Goal: Task Accomplishment & Management: Complete application form

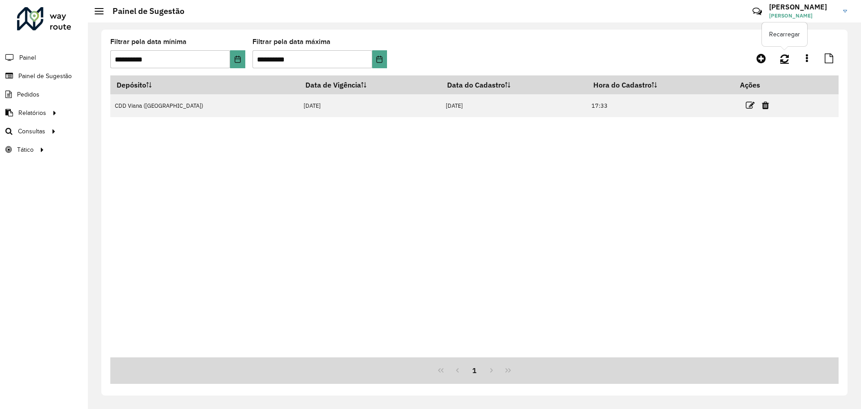
click at [790, 57] on link at bounding box center [784, 58] width 19 height 16
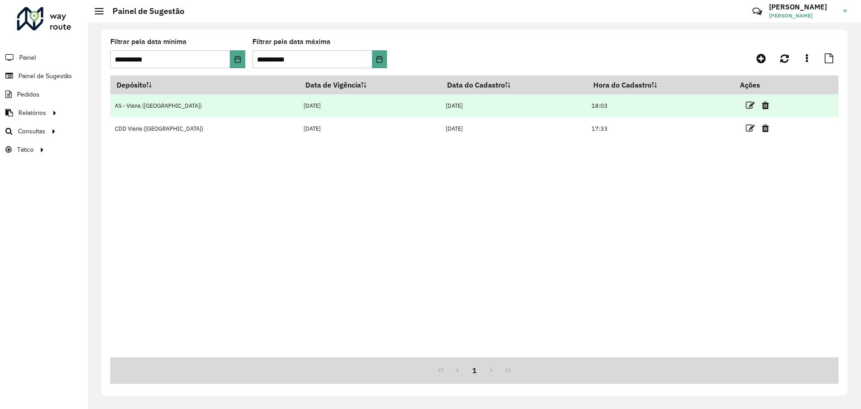
click at [735, 100] on td at bounding box center [761, 105] width 54 height 22
click at [746, 101] on icon at bounding box center [750, 105] width 9 height 9
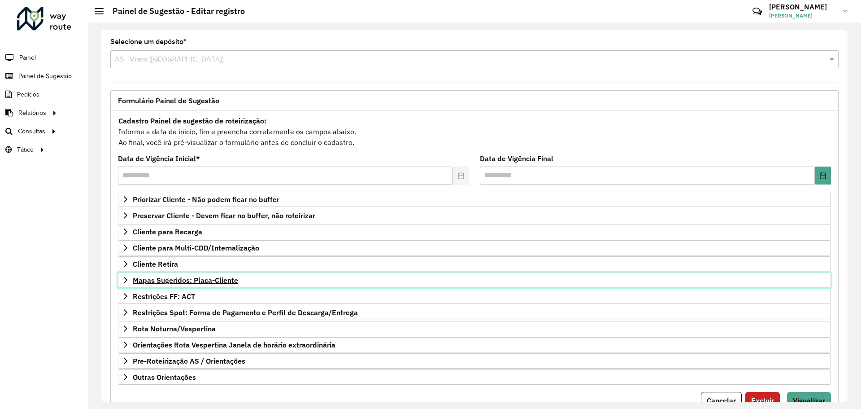
click at [177, 278] on span "Mapas Sugeridos: Placa-Cliente" at bounding box center [185, 279] width 105 height 7
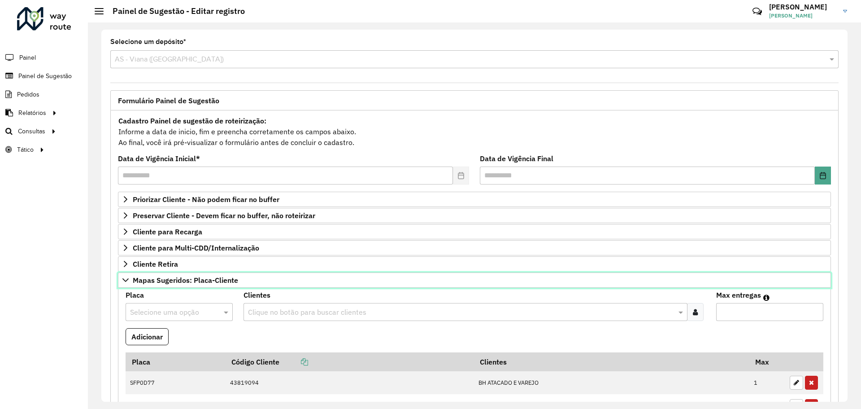
scroll to position [135, 0]
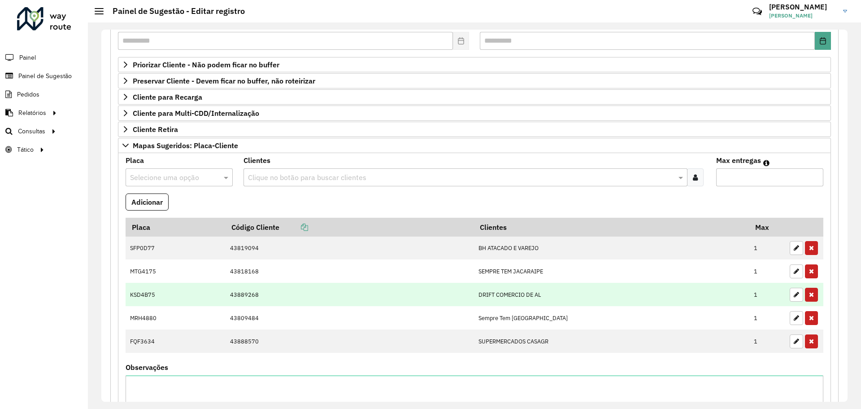
click at [507, 287] on td "DRIFT COMERCIO DE AL" at bounding box center [611, 294] width 275 height 23
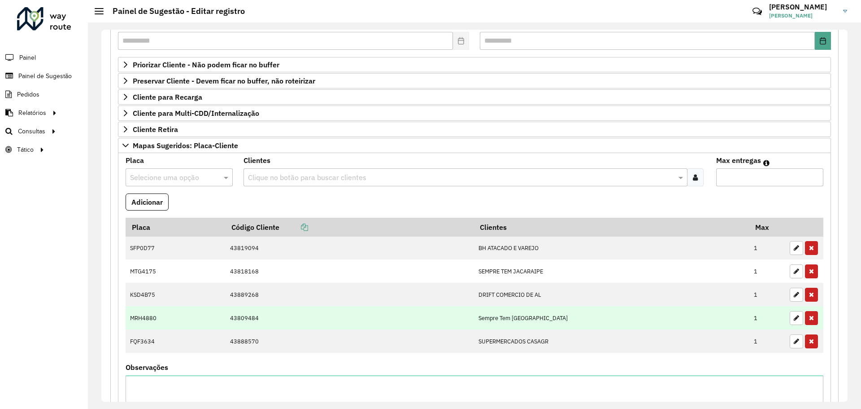
click at [148, 319] on td "MRH4880" at bounding box center [176, 317] width 100 height 23
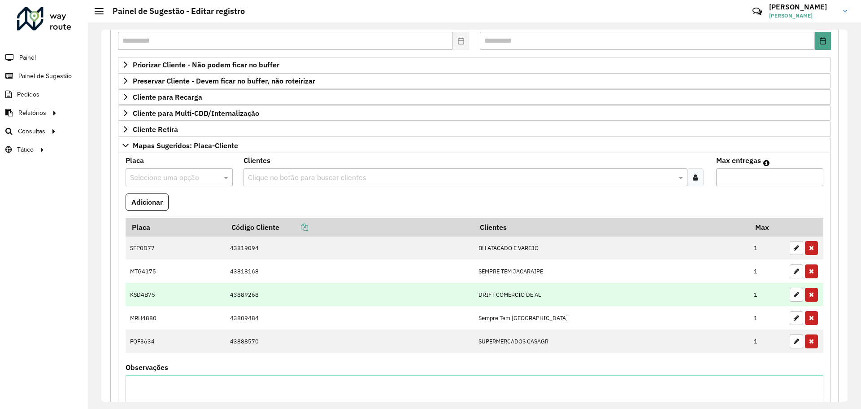
click at [133, 296] on td "KSD4B75" at bounding box center [176, 294] width 100 height 23
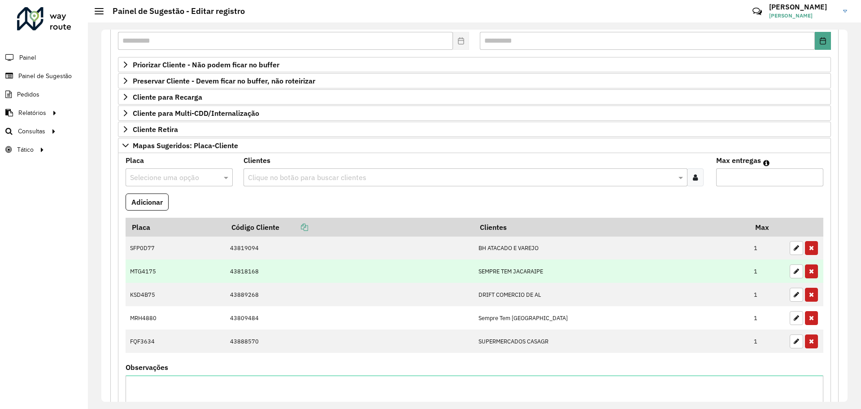
click at [133, 267] on td "MTG4175" at bounding box center [176, 270] width 100 height 23
copy td "MTG4175"
click at [136, 270] on td "MTG4175" at bounding box center [176, 270] width 100 height 23
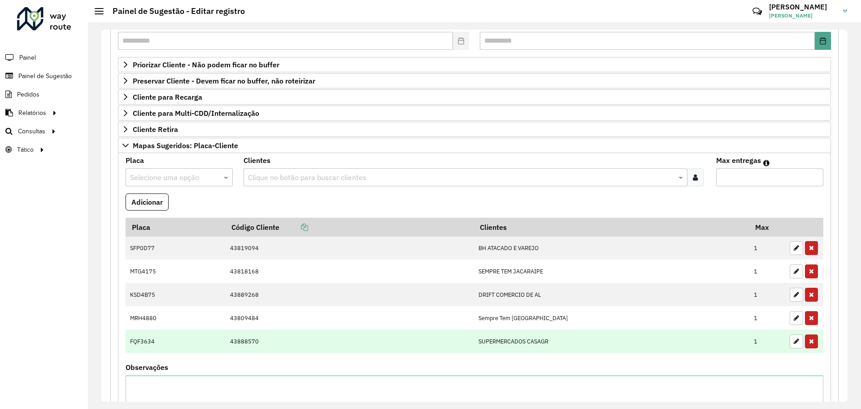
click at [144, 341] on td "FQF3634" at bounding box center [176, 340] width 100 height 23
copy td "FQF3634"
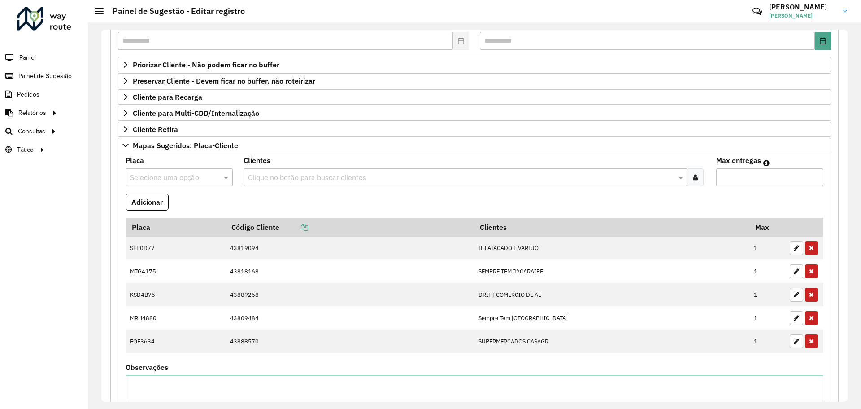
click at [537, 198] on formly-field "Adicionar" at bounding box center [474, 205] width 709 height 24
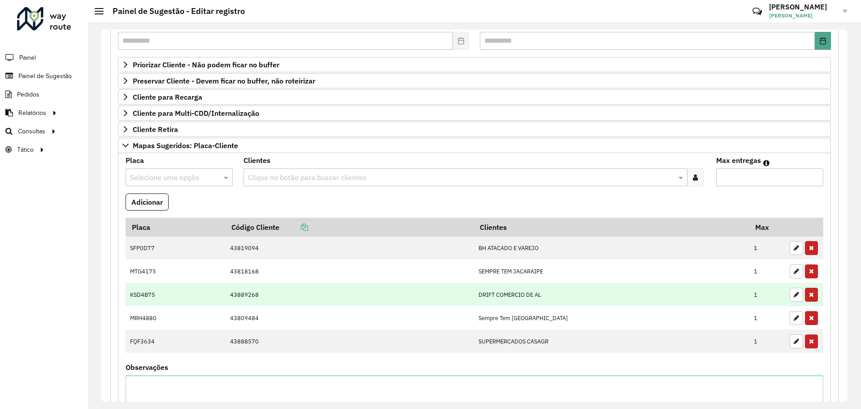
click at [143, 293] on td "KSD4B75" at bounding box center [176, 294] width 100 height 23
copy td "KSD4B75"
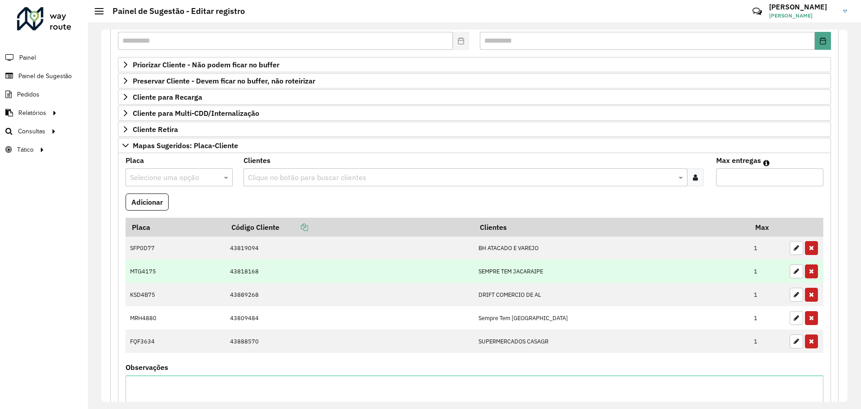
click at [144, 269] on td "MTG4175" at bounding box center [176, 270] width 100 height 23
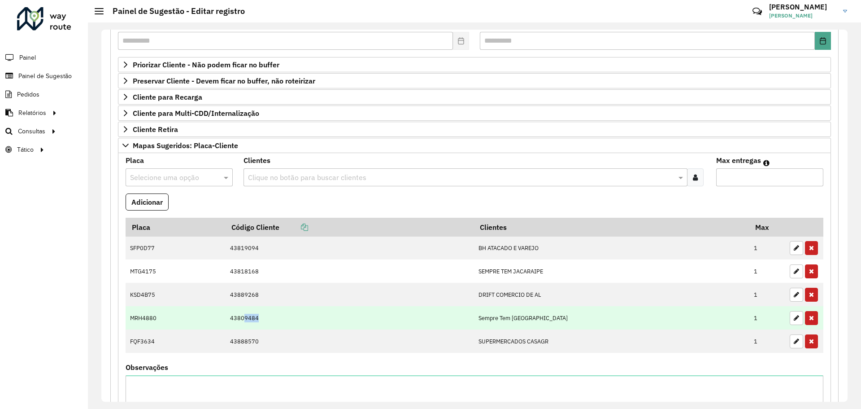
drag, startPoint x: 251, startPoint y: 317, endPoint x: 267, endPoint y: 317, distance: 16.1
click at [267, 317] on td "43809484" at bounding box center [349, 317] width 248 height 23
copy td "9484"
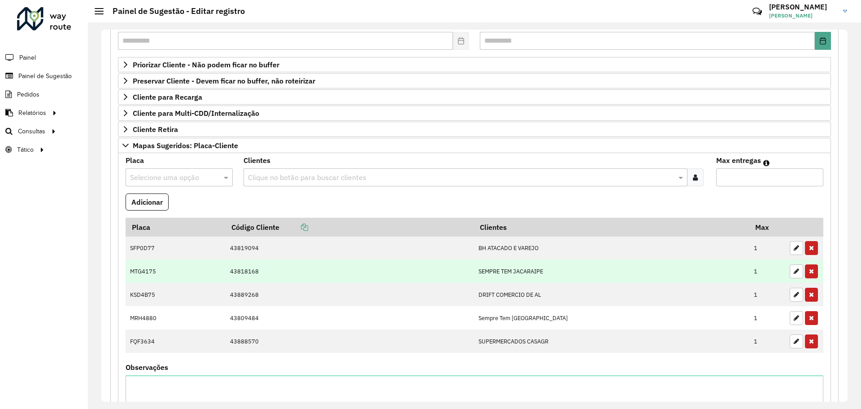
click at [147, 274] on td "MTG4175" at bounding box center [176, 270] width 100 height 23
copy td "MTG4175"
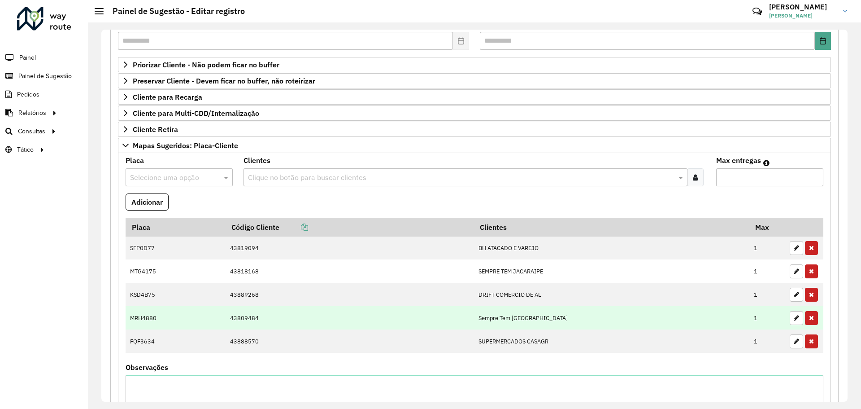
click at [144, 315] on td "MRH4880" at bounding box center [176, 317] width 100 height 23
copy td "MRH4880"
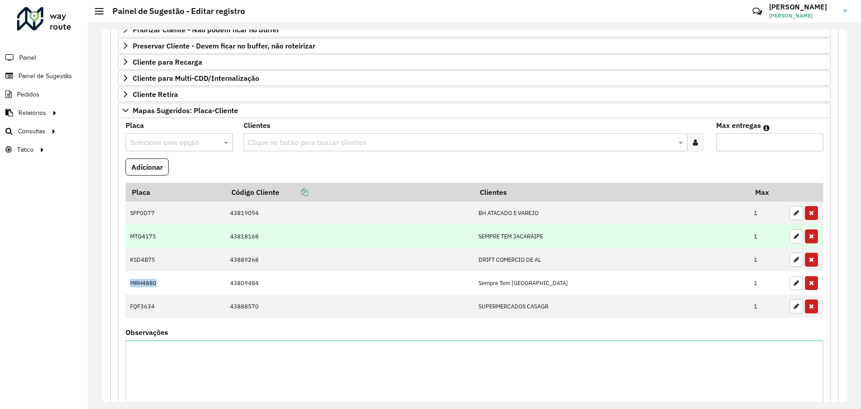
scroll to position [179, 0]
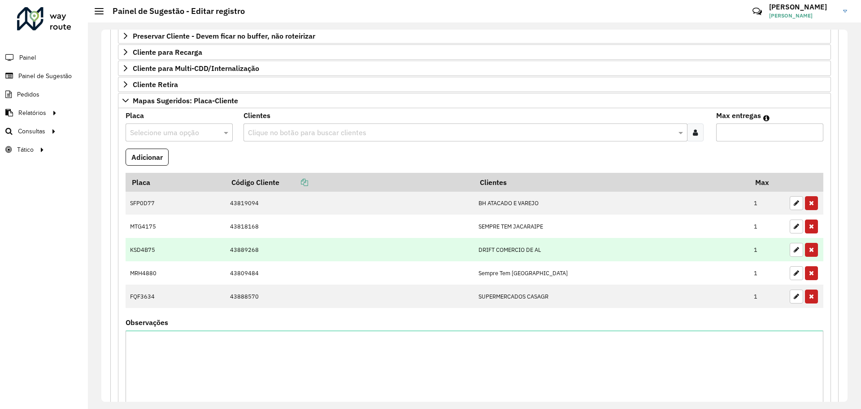
click at [134, 250] on td "KSD4B75" at bounding box center [176, 249] width 100 height 23
copy td "KSD4B75"
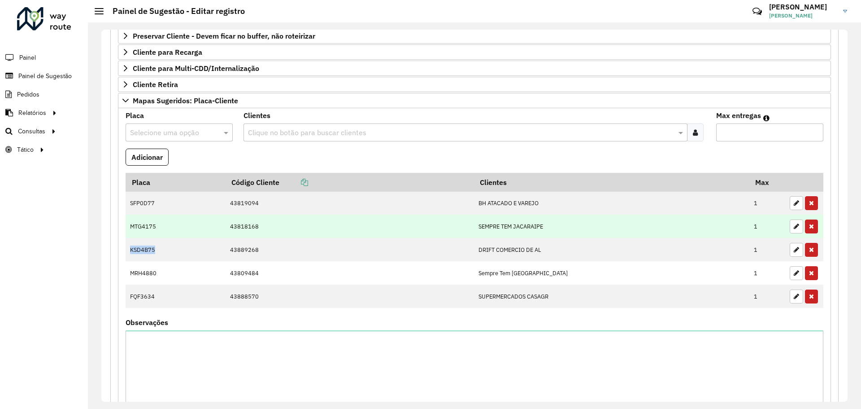
click at [668, 227] on td "SEMPRE TEM JACARAIPE" at bounding box center [611, 225] width 275 height 23
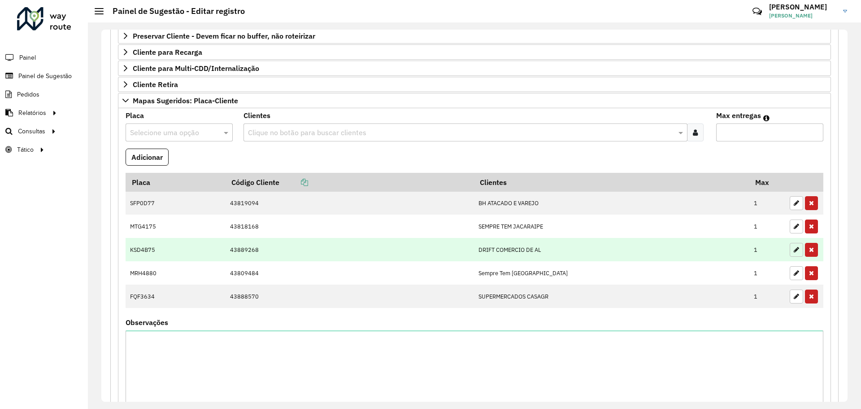
click at [794, 247] on icon "button" at bounding box center [796, 249] width 5 height 6
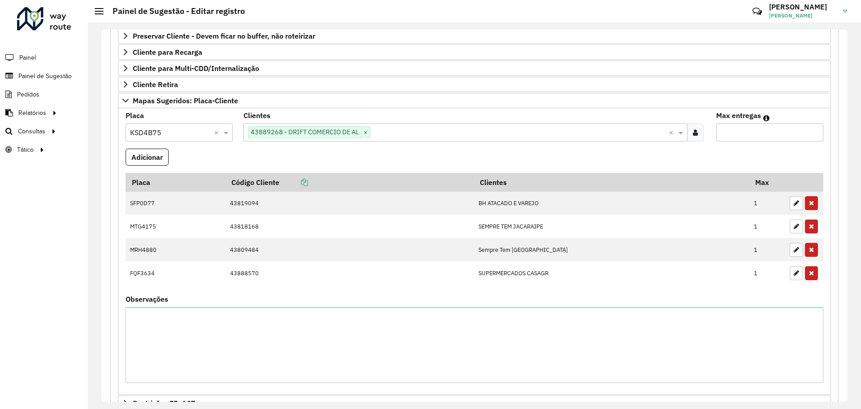
click at [213, 135] on div at bounding box center [179, 132] width 107 height 12
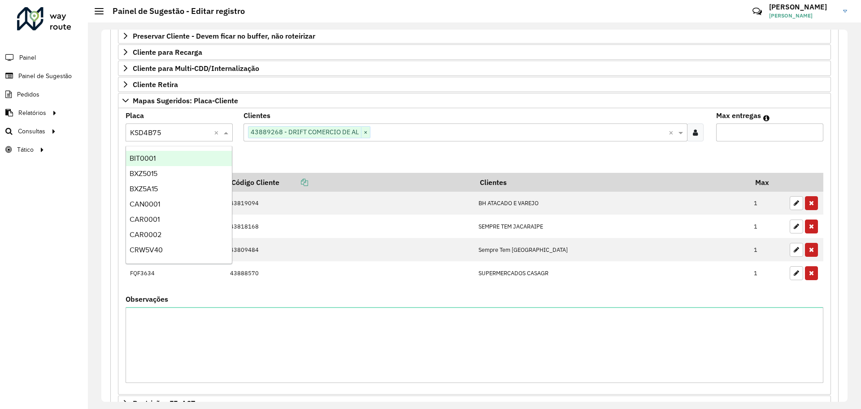
click at [213, 134] on div at bounding box center [179, 132] width 107 height 12
click at [209, 133] on input "text" at bounding box center [170, 132] width 80 height 11
type input "****"
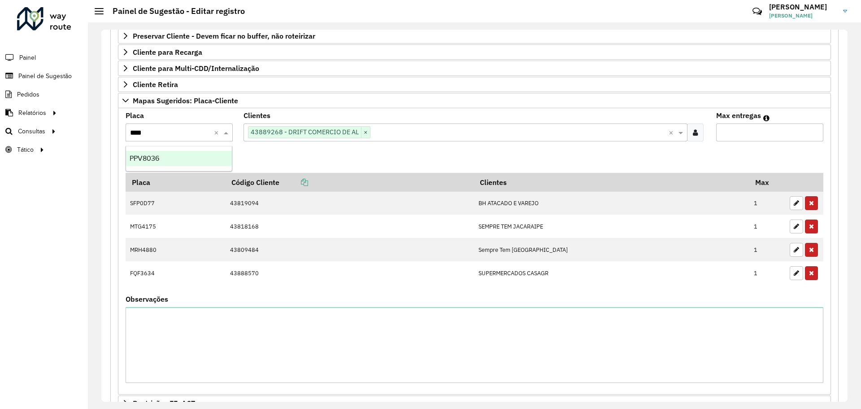
click at [181, 153] on div "PPV8036" at bounding box center [179, 158] width 106 height 15
click at [157, 155] on button "Adicionar" at bounding box center [147, 156] width 43 height 17
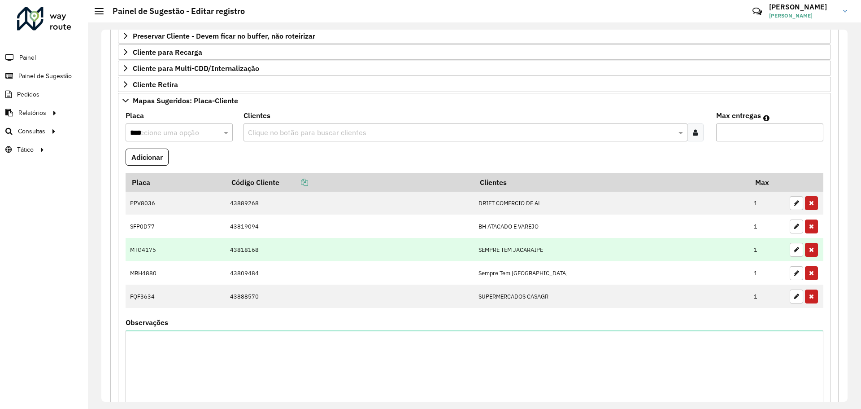
click at [138, 248] on td "MTG4175" at bounding box center [176, 249] width 100 height 23
copy td "MTG4175"
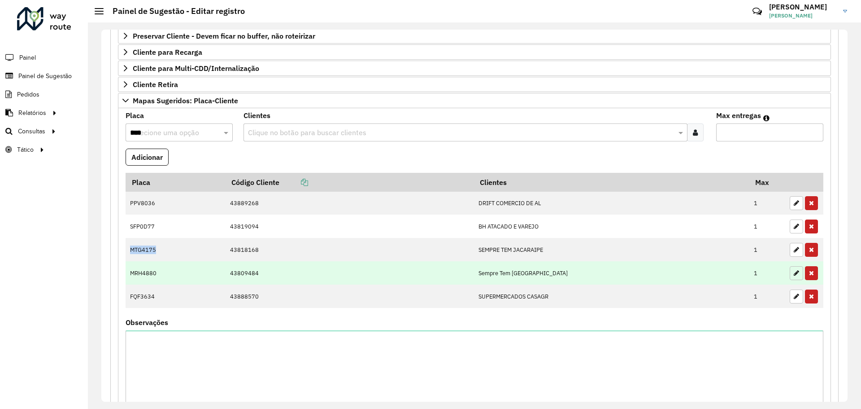
click at [795, 270] on icon "button" at bounding box center [796, 273] width 5 height 6
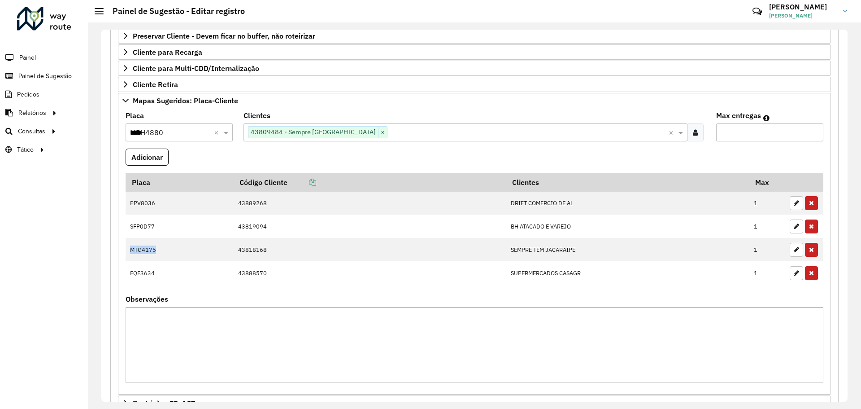
click at [174, 132] on input "****" at bounding box center [170, 132] width 80 height 11
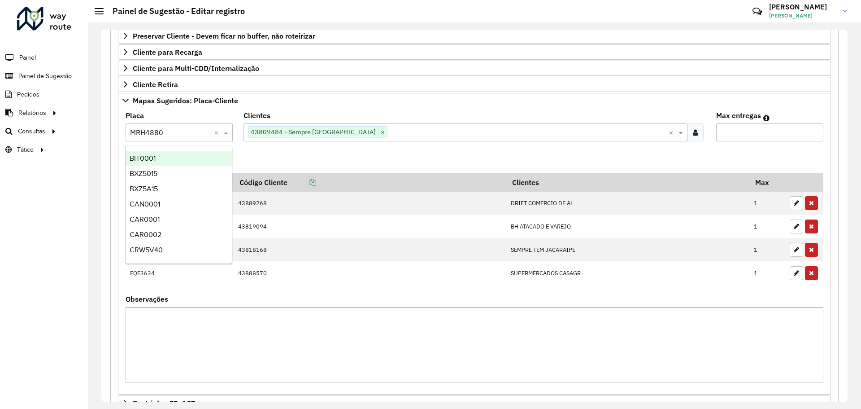
paste input "*******"
type input "*******"
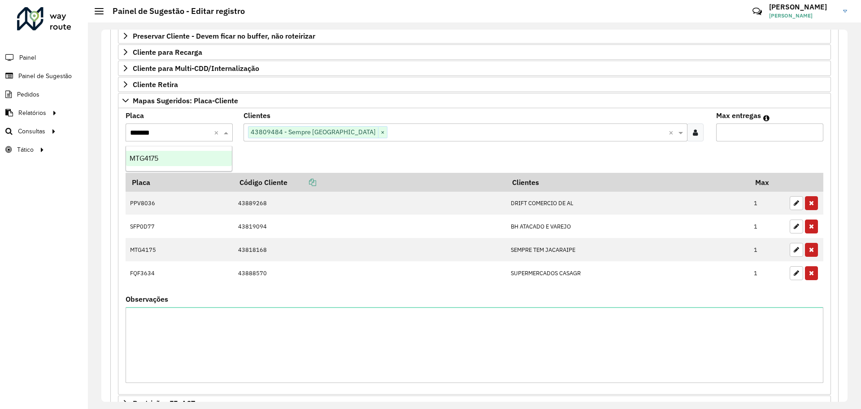
click at [173, 157] on div "MTG4175" at bounding box center [179, 158] width 106 height 15
click at [140, 157] on button "Adicionar" at bounding box center [147, 156] width 43 height 17
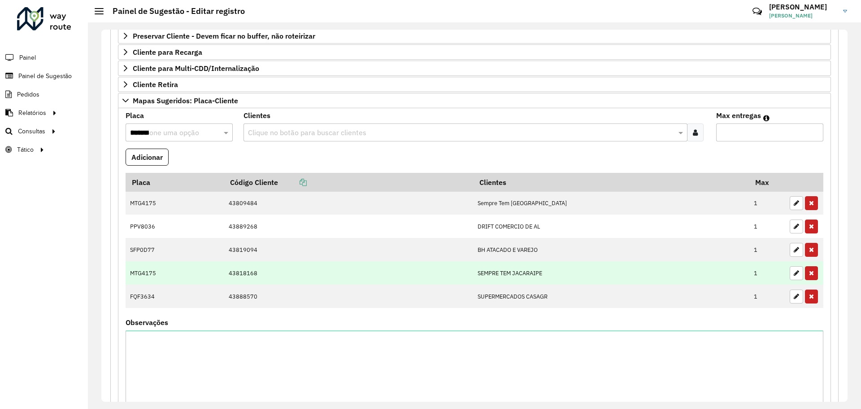
click at [136, 274] on td "MTG4175" at bounding box center [175, 272] width 99 height 23
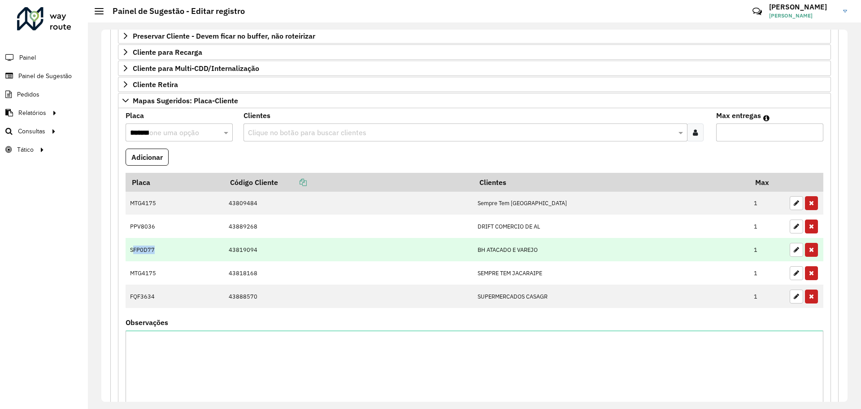
drag, startPoint x: 134, startPoint y: 248, endPoint x: 164, endPoint y: 248, distance: 30.1
click at [164, 248] on td "SFP0D77" at bounding box center [175, 249] width 99 height 23
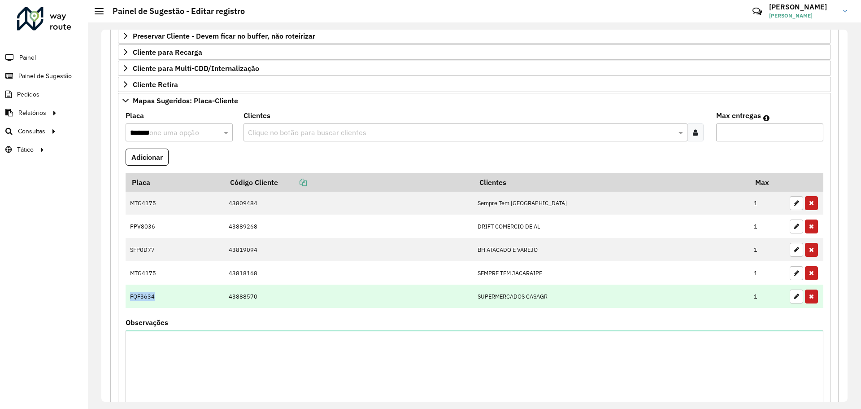
drag, startPoint x: 152, startPoint y: 295, endPoint x: 192, endPoint y: 295, distance: 39.9
click at [191, 295] on td "FQF3634" at bounding box center [175, 295] width 99 height 23
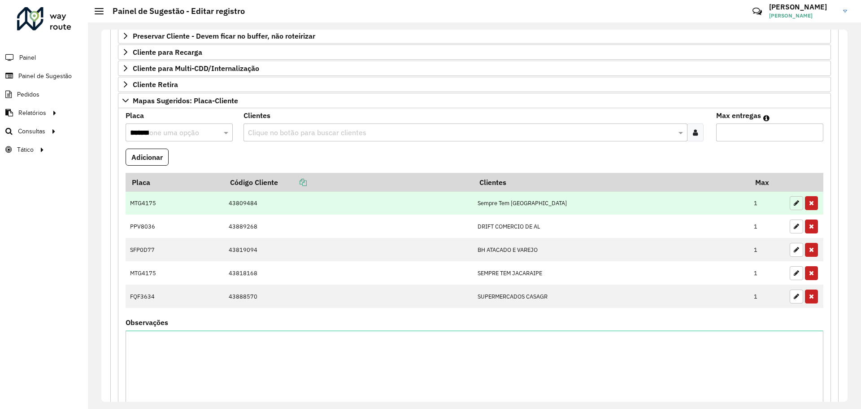
click at [794, 202] on icon "button" at bounding box center [796, 203] width 5 height 6
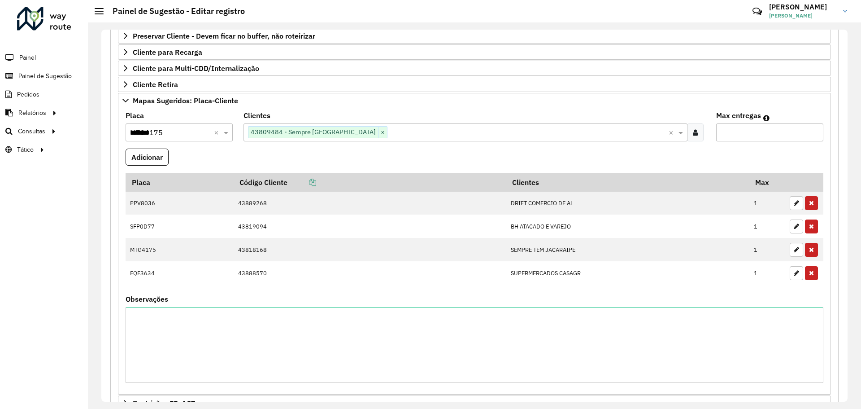
click at [158, 138] on div "Selecione uma opção × MTG4175 ******* ×" at bounding box center [179, 132] width 107 height 18
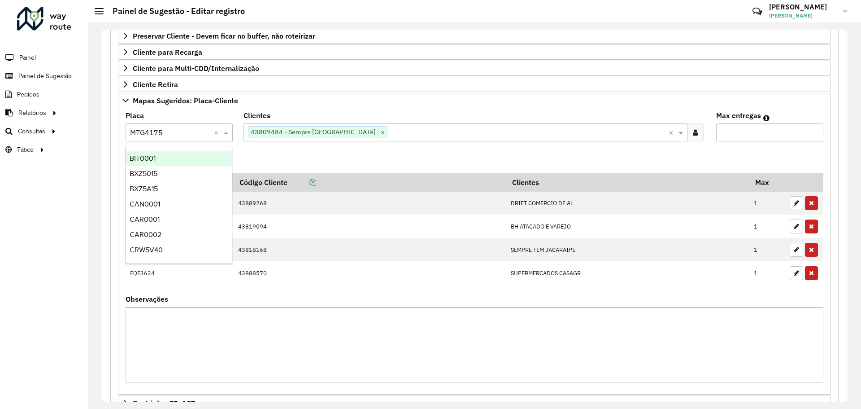
paste input "*******"
type input "*******"
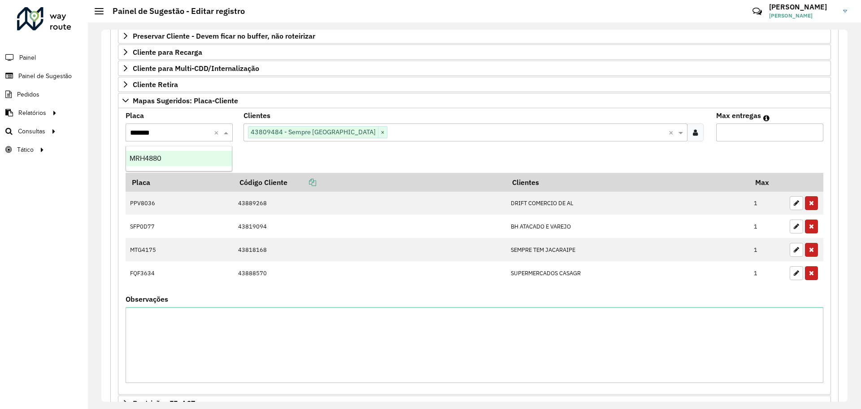
click at [154, 153] on div "MRH4880" at bounding box center [179, 158] width 106 height 15
click at [112, 209] on div "**********" at bounding box center [474, 229] width 728 height 596
click at [145, 161] on button "Adicionar" at bounding box center [147, 156] width 43 height 17
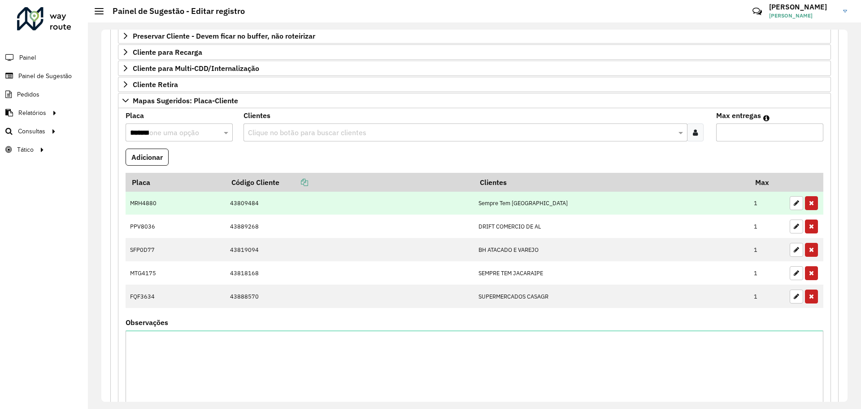
click at [785, 204] on td at bounding box center [804, 203] width 38 height 23
click at [790, 205] on button "button" at bounding box center [796, 203] width 13 height 14
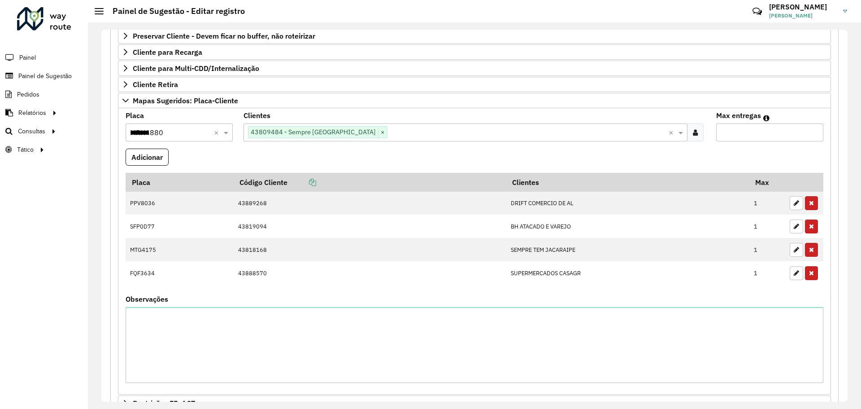
click at [182, 138] on div "Selecione uma opção × MRH4880 ******* ×" at bounding box center [179, 132] width 107 height 18
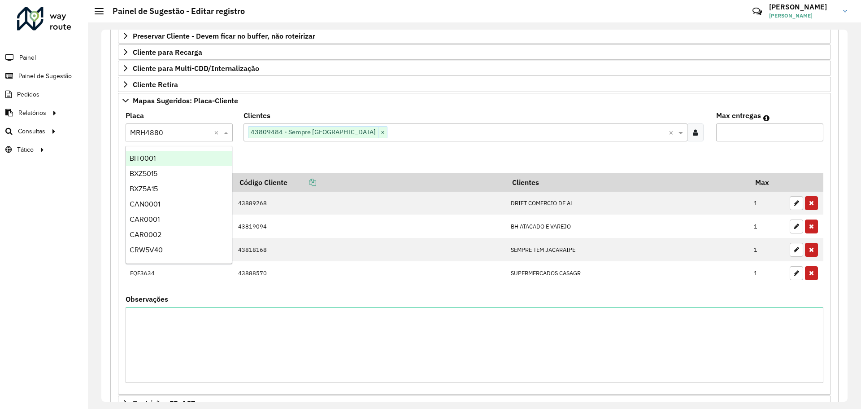
paste input "*******"
type input "*******"
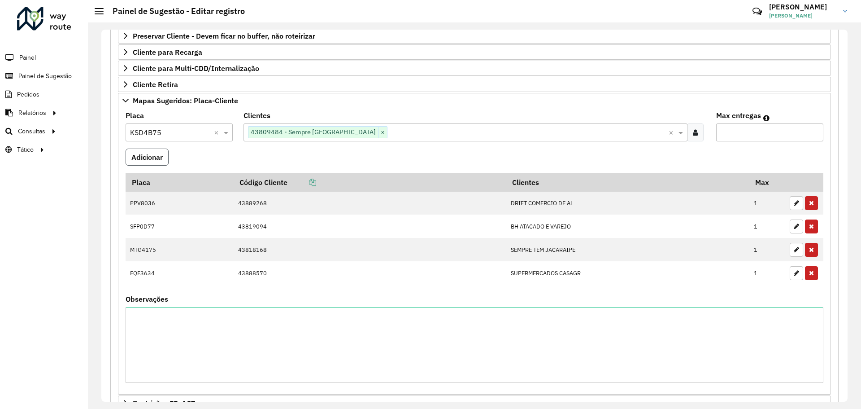
click at [139, 160] on button "Adicionar" at bounding box center [147, 156] width 43 height 17
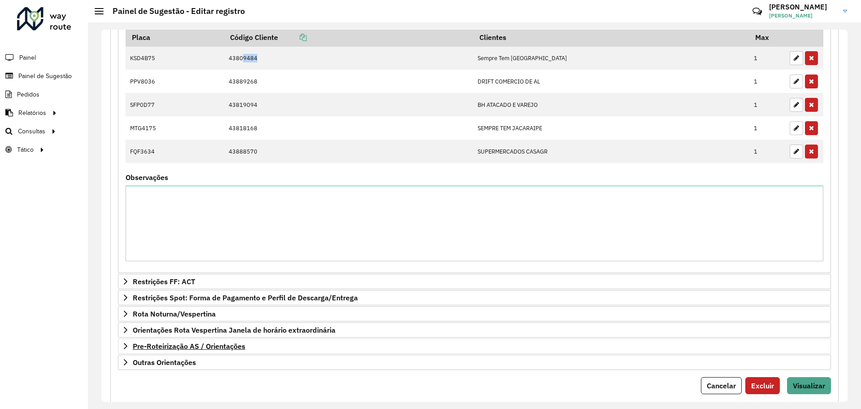
scroll to position [348, 0]
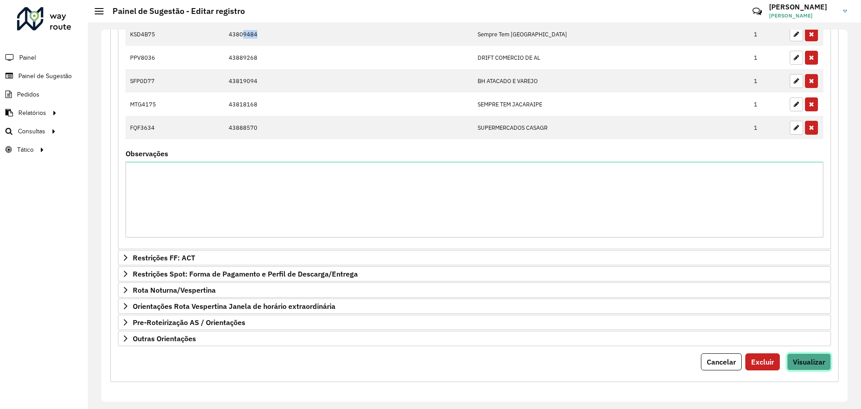
click at [819, 360] on span "Visualizar" at bounding box center [809, 361] width 32 height 9
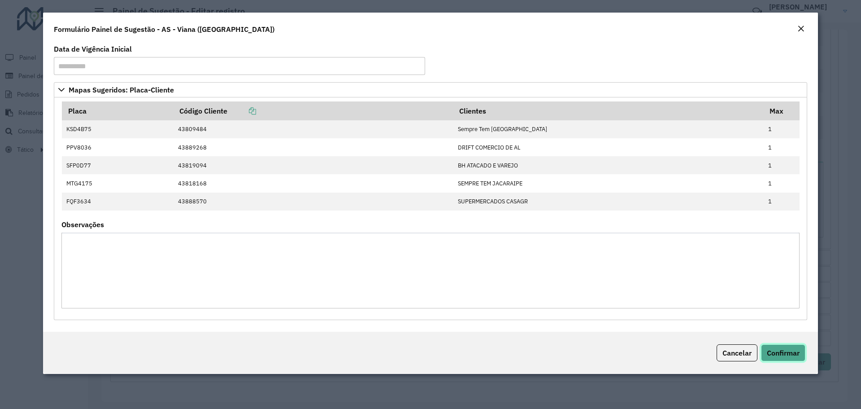
click at [788, 353] on span "Confirmar" at bounding box center [783, 352] width 33 height 9
